Goal: Task Accomplishment & Management: Manage account settings

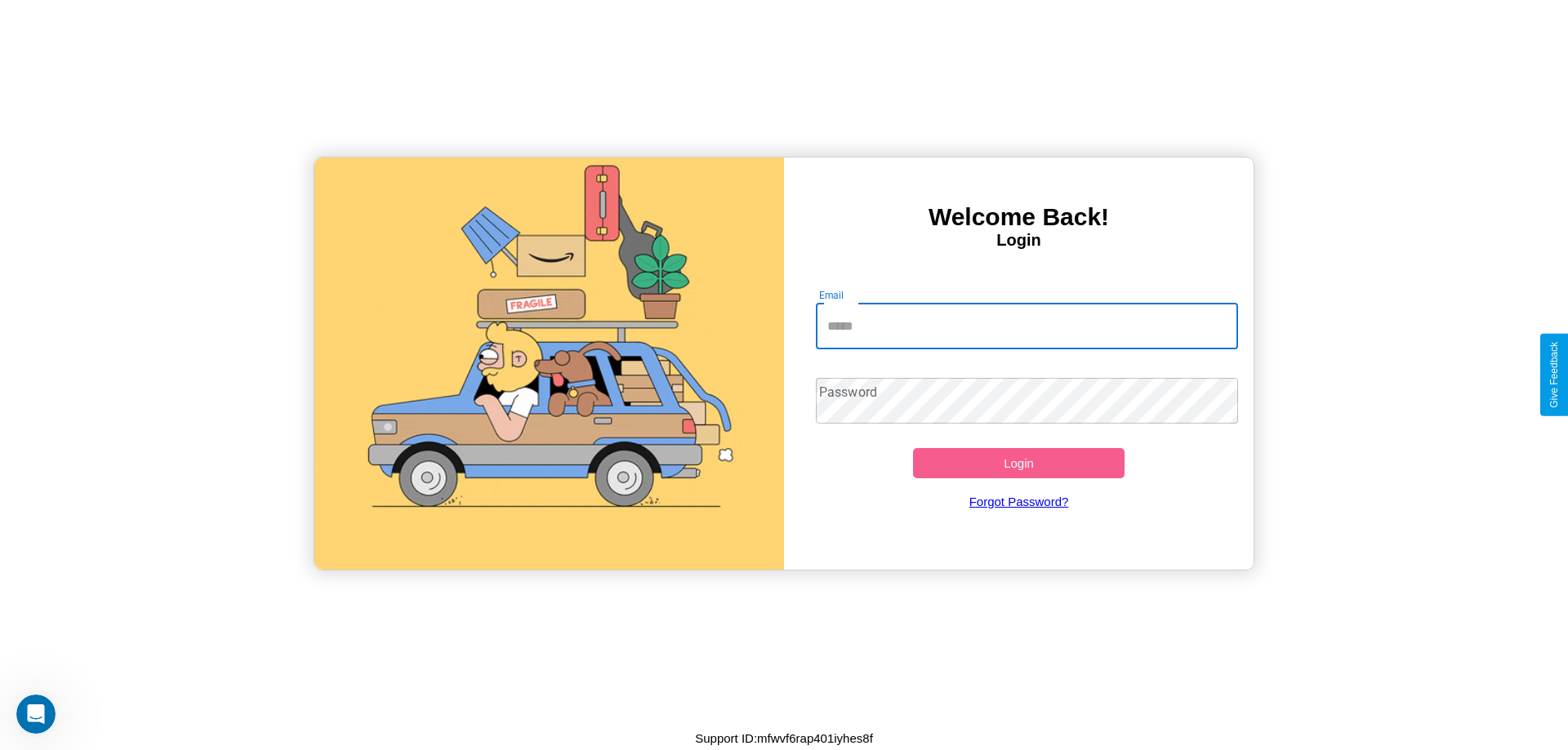
click at [1026, 326] on input "Email" at bounding box center [1027, 327] width 423 height 46
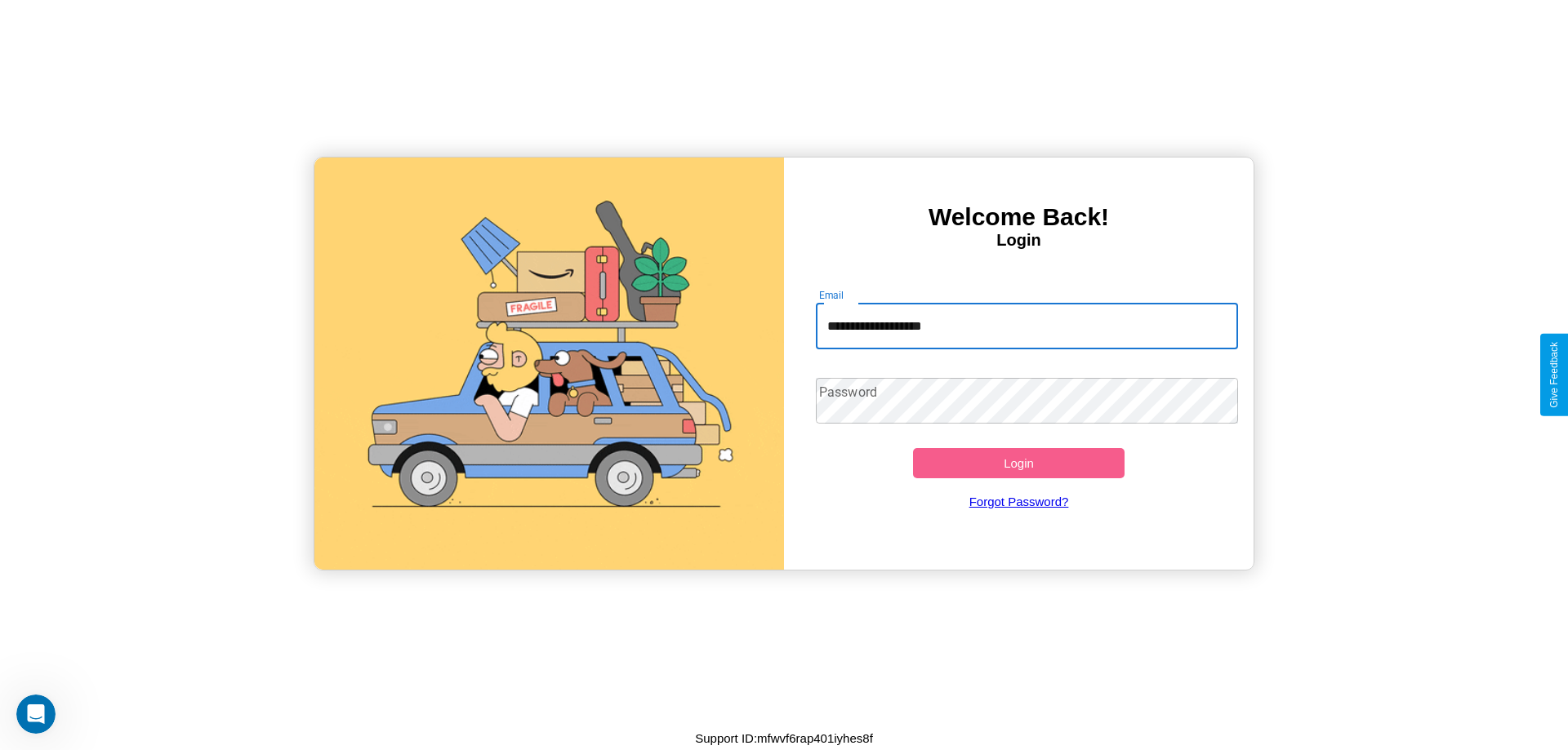
type input "**********"
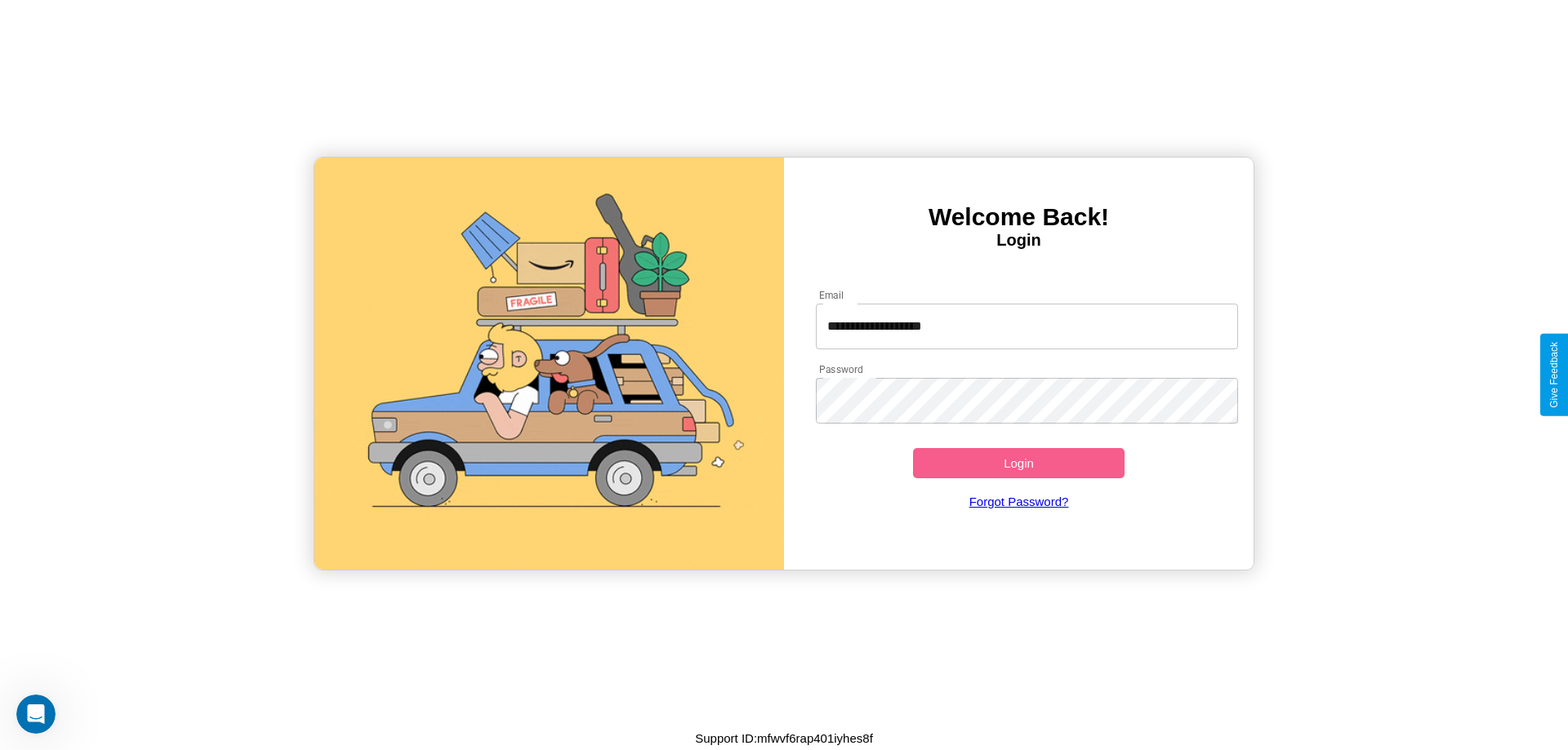
click at [1019, 463] on button "Login" at bounding box center [1018, 463] width 211 height 30
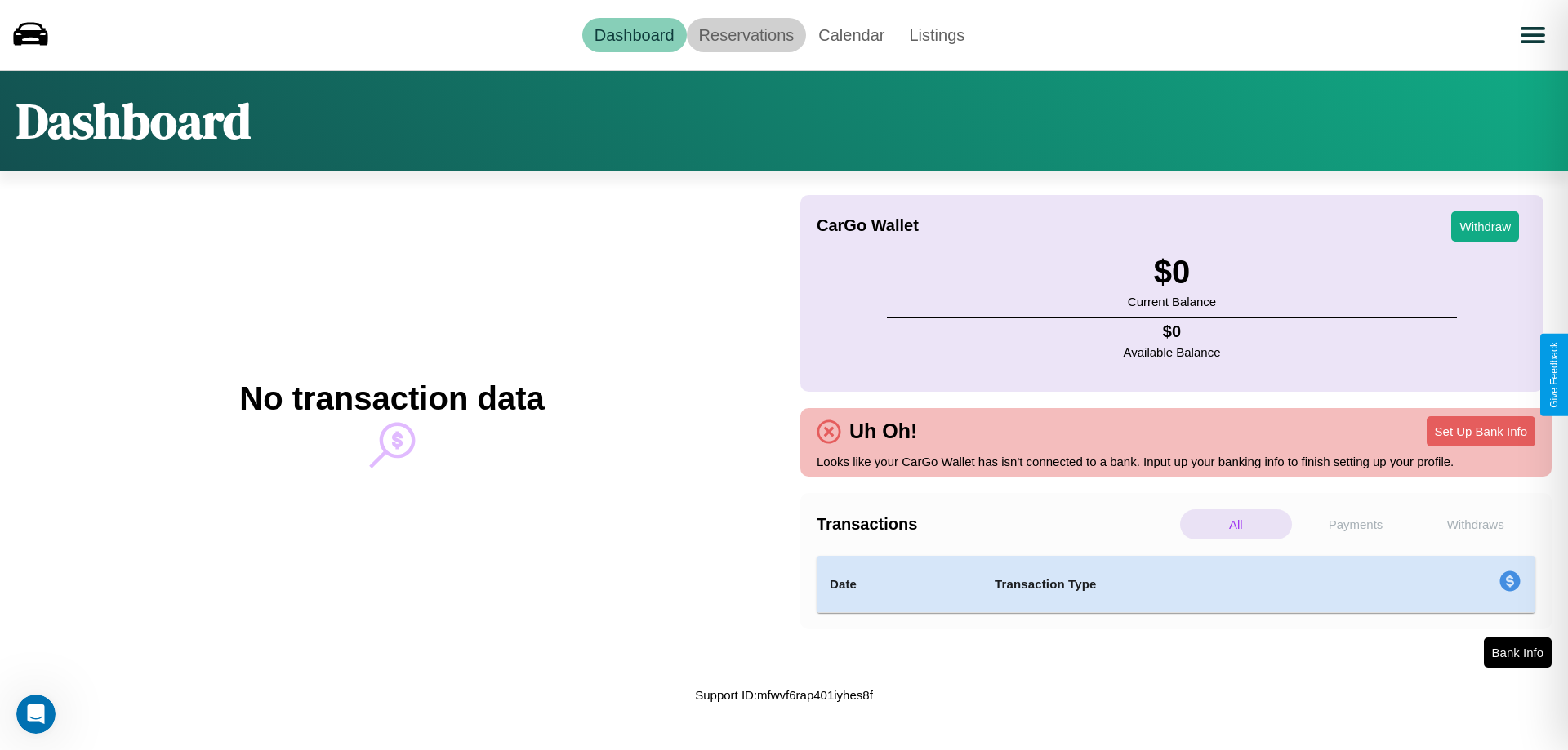
click at [746, 35] on link "Reservations" at bounding box center [746, 35] width 120 height 35
